Goal: Navigation & Orientation: Find specific page/section

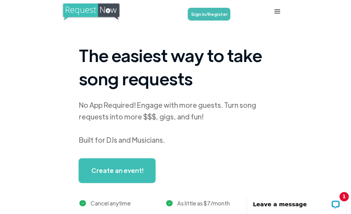
click at [213, 14] on link "Sign In/Register" at bounding box center [209, 14] width 43 height 13
click at [208, 10] on link "Sign In/Register" at bounding box center [209, 14] width 43 height 13
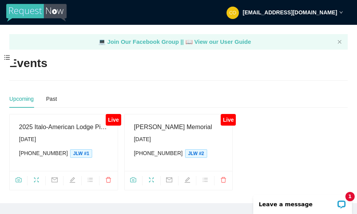
click at [28, 30] on main "💻 Join Our Facebook Group || 📖 View our User Guide Events Upcoming Past Live 20…" at bounding box center [178, 114] width 357 height 178
click at [20, 178] on icon "camera" at bounding box center [18, 180] width 6 height 6
click at [35, 178] on icon "fullscreen" at bounding box center [36, 180] width 6 height 6
